Goal: Transaction & Acquisition: Purchase product/service

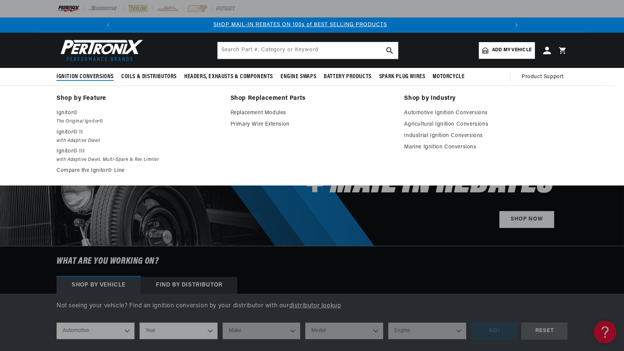
scroll to position [0, 406]
click at [68, 118] on em "The Original Ignitor©" at bounding box center [139, 122] width 164 height 8
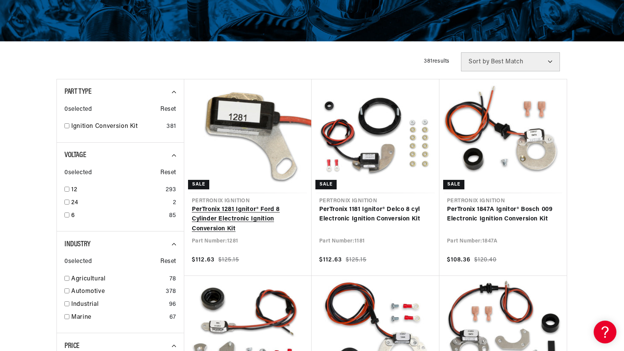
scroll to position [152, 0]
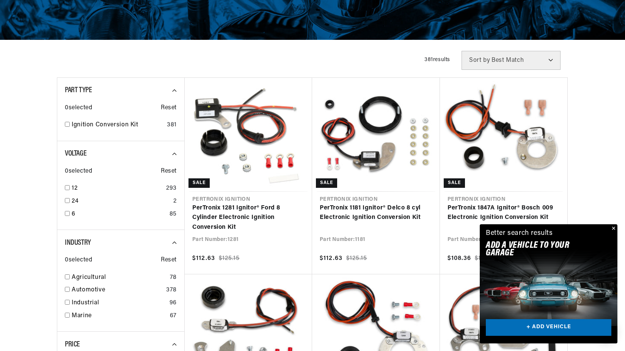
click at [615, 226] on div "Close dialog FIND THE RIGHT PARTS Take our quick quiz using the button below, a…" at bounding box center [312, 175] width 625 height 351
click at [612, 227] on button "Close" at bounding box center [612, 228] width 9 height 9
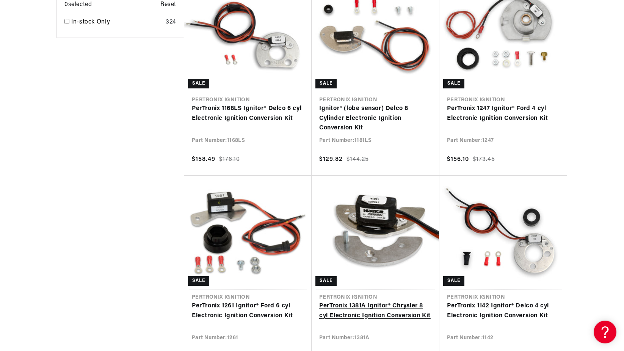
scroll to position [0, 811]
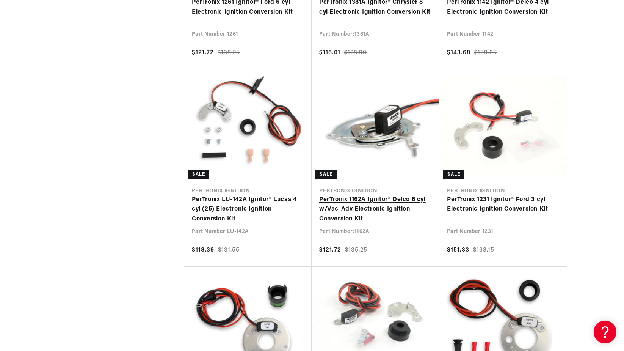
click at [364, 197] on link "PerTronix 1162A Ignitor® Delco 6 cyl w/Vac-Adv Electronic Ignition Conversion K…" at bounding box center [375, 209] width 113 height 29
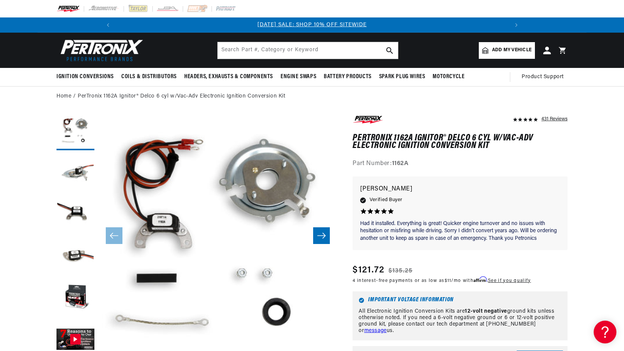
scroll to position [4, 0]
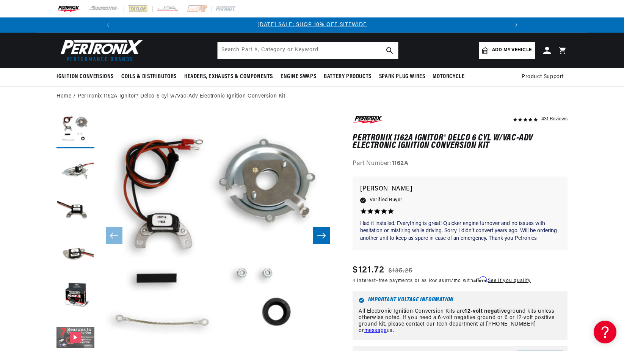
click at [77, 338] on button "Gallery Viewer" at bounding box center [76, 338] width 38 height 38
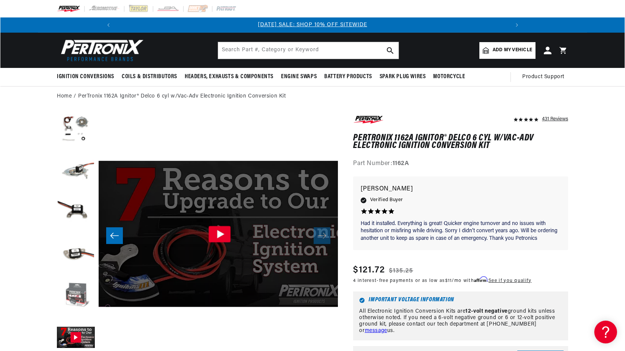
scroll to position [0, 1198]
click at [221, 234] on icon "Gallery Viewer" at bounding box center [218, 234] width 7 height 8
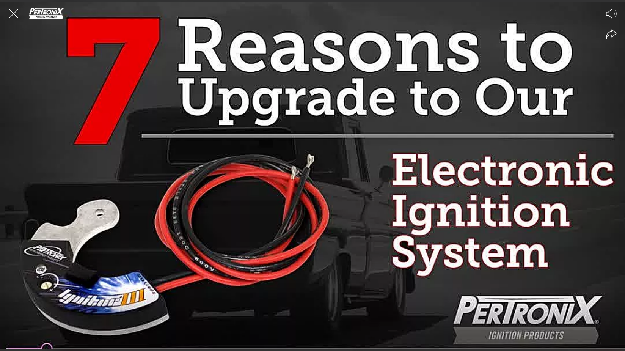
scroll to position [0, 811]
drag, startPoint x: 208, startPoint y: 249, endPoint x: 390, endPoint y: 286, distance: 185.5
click at [392, 287] on div at bounding box center [312, 175] width 625 height 351
click at [387, 285] on div at bounding box center [312, 175] width 625 height 351
